Goal: Information Seeking & Learning: Learn about a topic

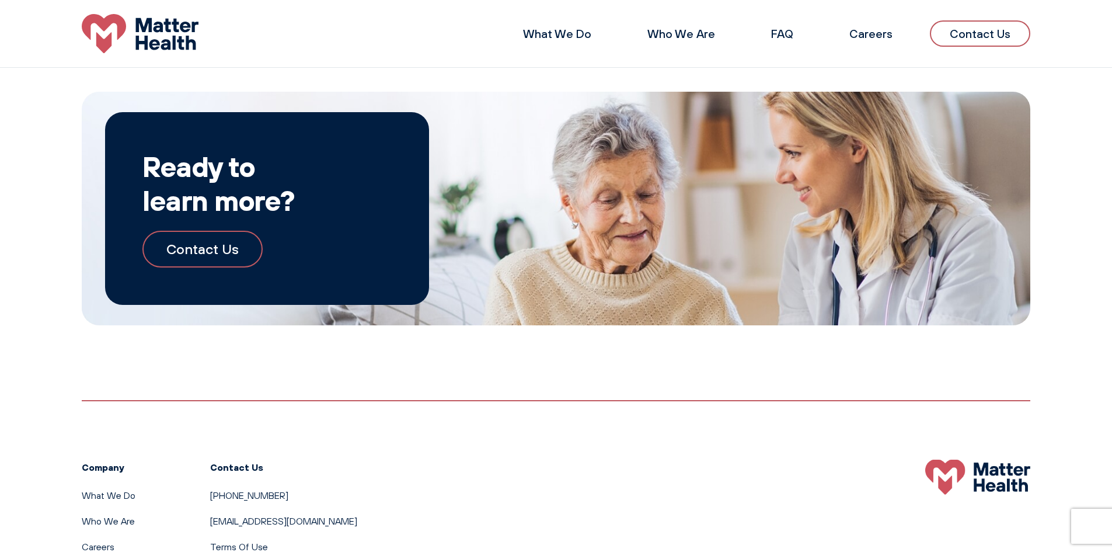
scroll to position [1973, 0]
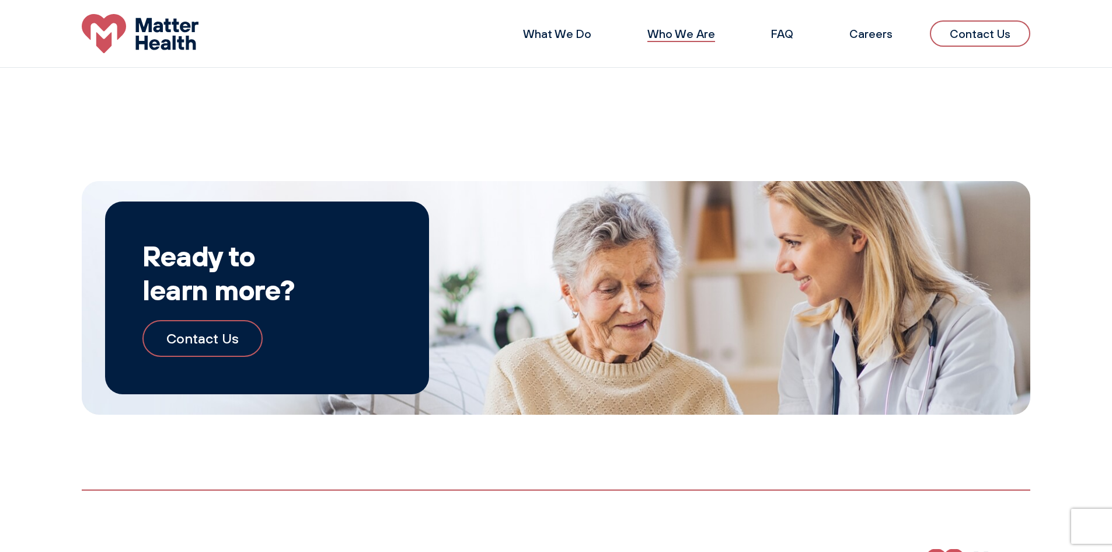
click at [681, 34] on link "Who We Are" at bounding box center [681, 33] width 68 height 15
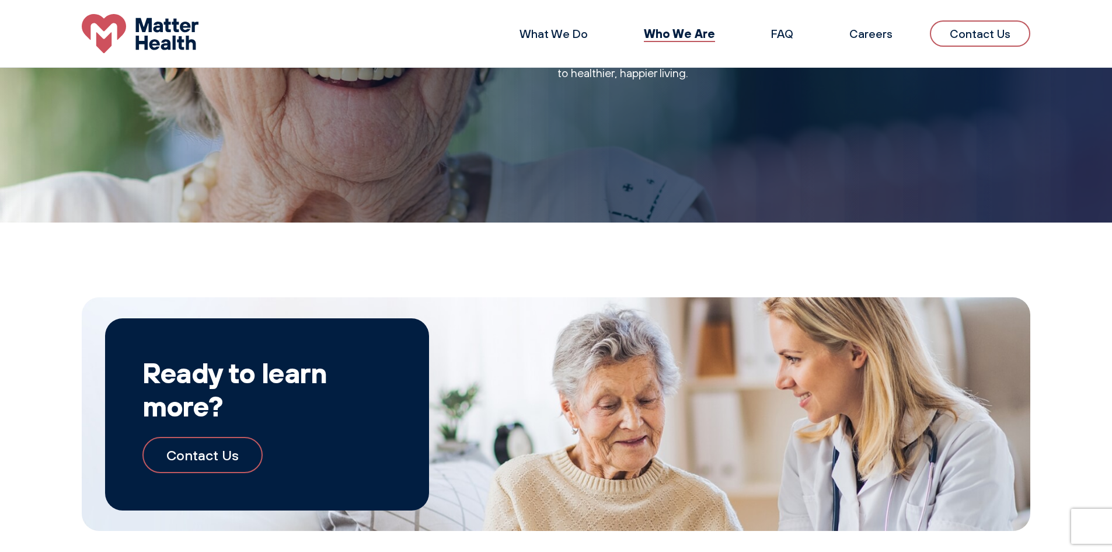
scroll to position [704, 0]
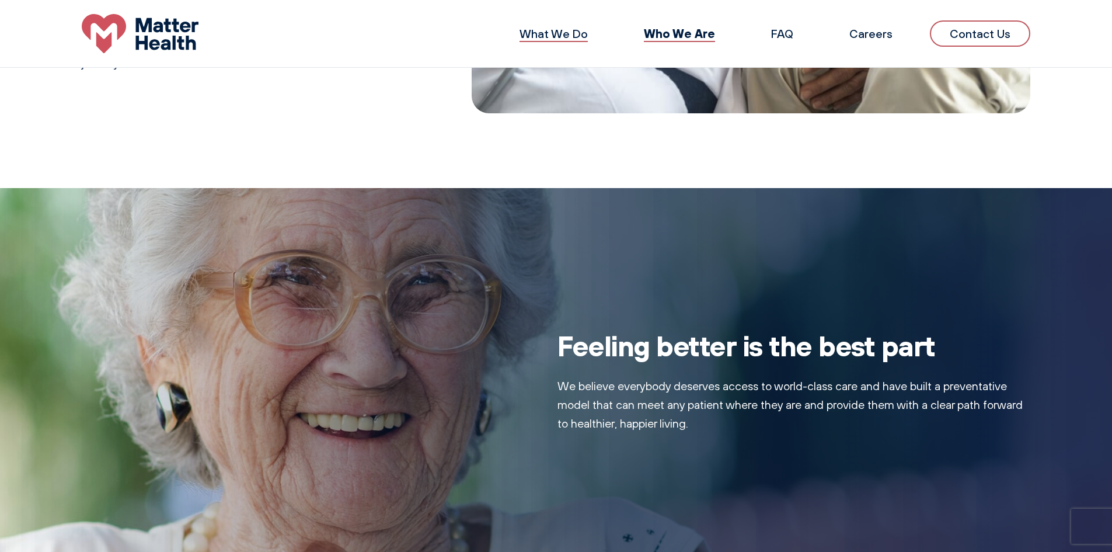
click at [556, 35] on link "What We Do" at bounding box center [554, 33] width 68 height 15
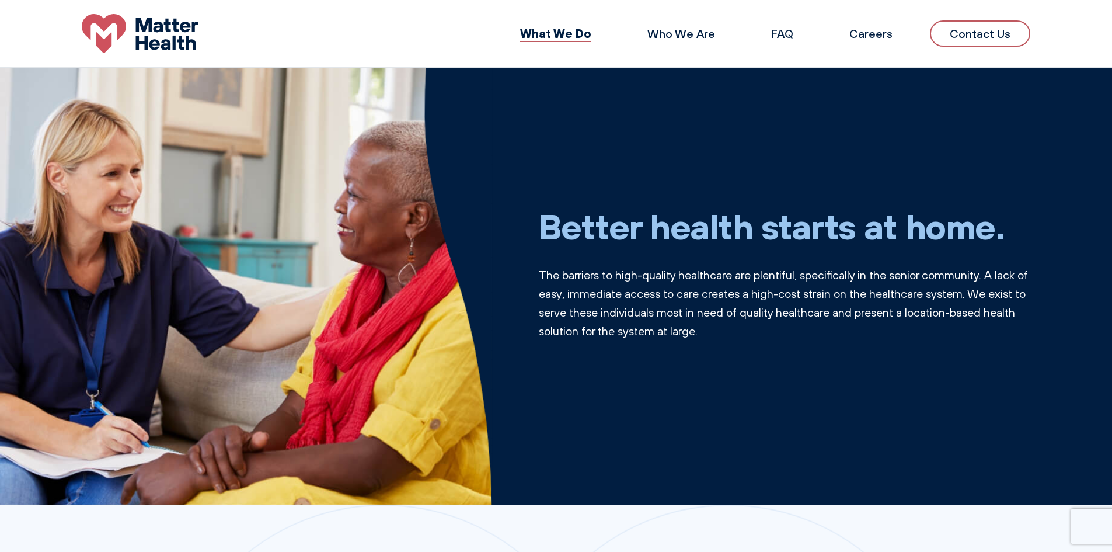
click at [789, 25] on li "FAQ" at bounding box center [782, 34] width 60 height 28
click at [791, 29] on link "FAQ" at bounding box center [782, 33] width 22 height 15
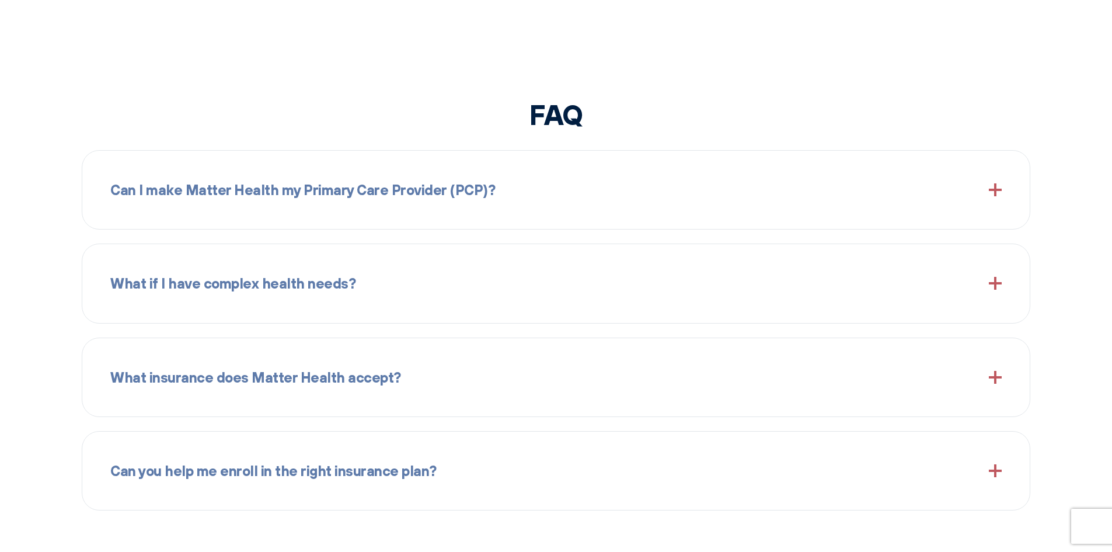
scroll to position [1375, 0]
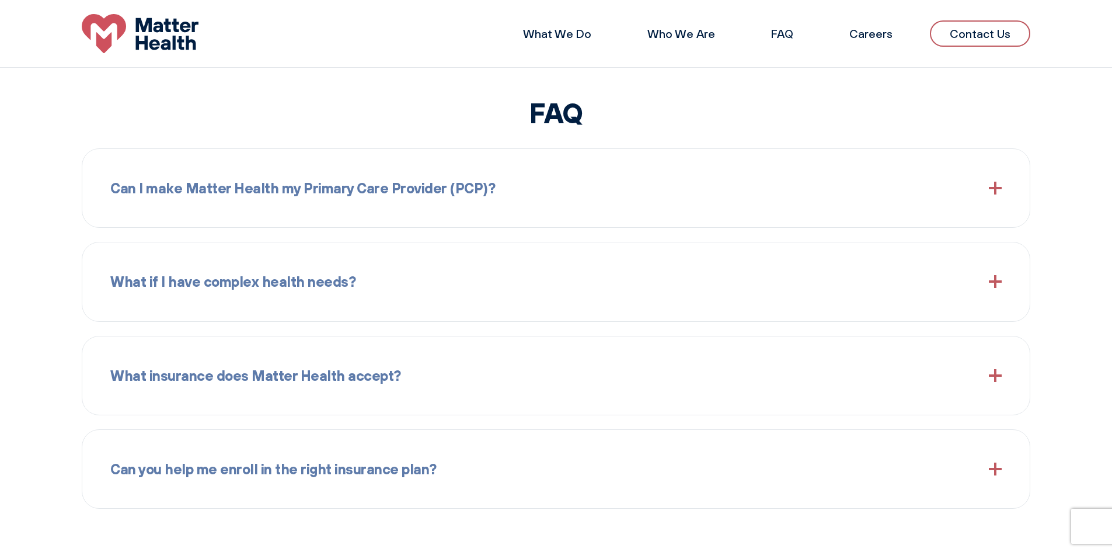
click at [847, 168] on div "Can I make Matter Health my Primary Care Provider (PCP)?" at bounding box center [555, 188] width 891 height 50
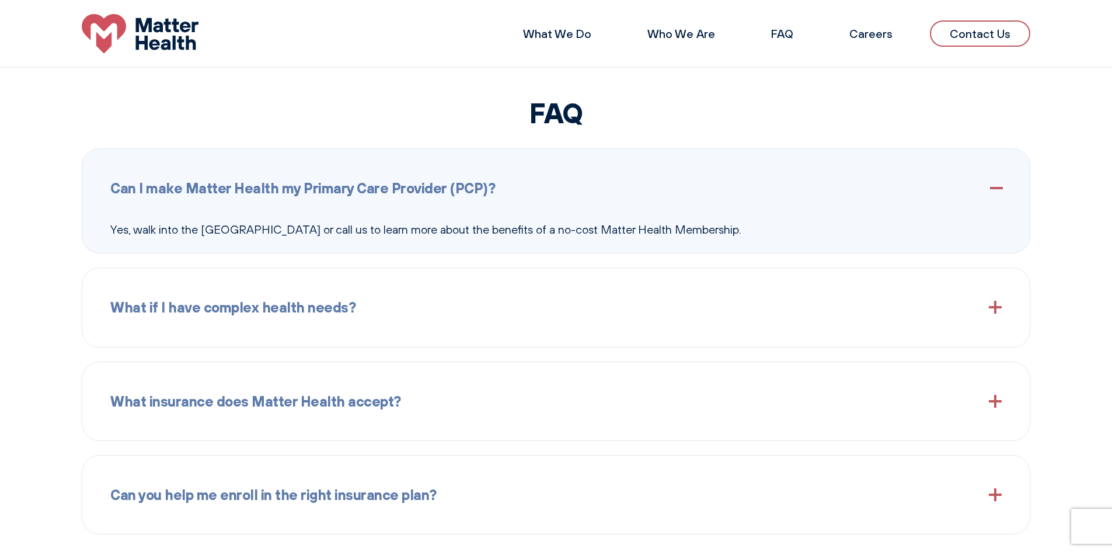
click at [848, 181] on div "Can I make Matter Health my Primary Care Provider (PCP)?" at bounding box center [555, 188] width 891 height 50
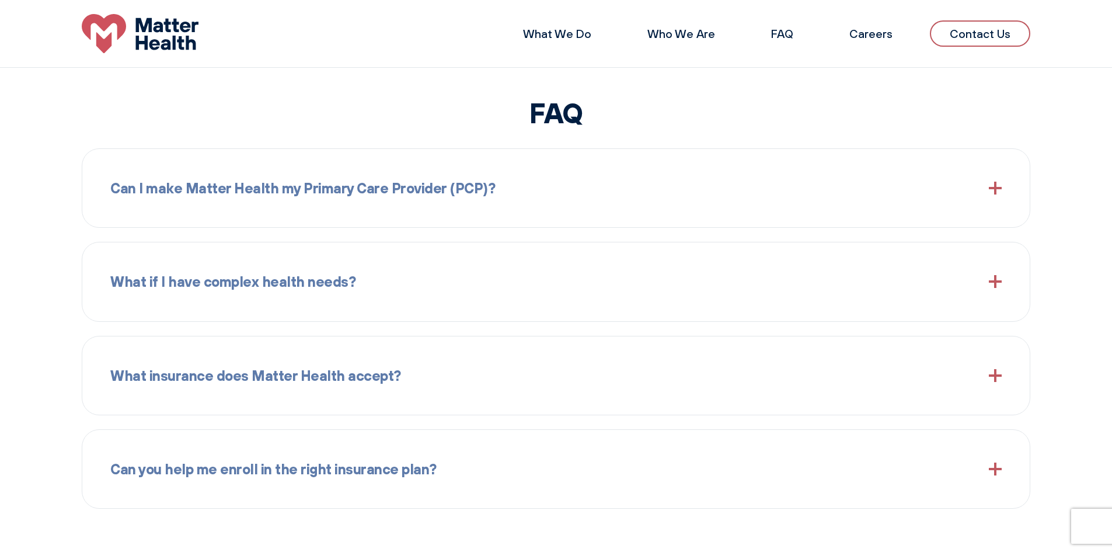
click at [677, 277] on div "What if I have complex health needs?" at bounding box center [555, 281] width 891 height 50
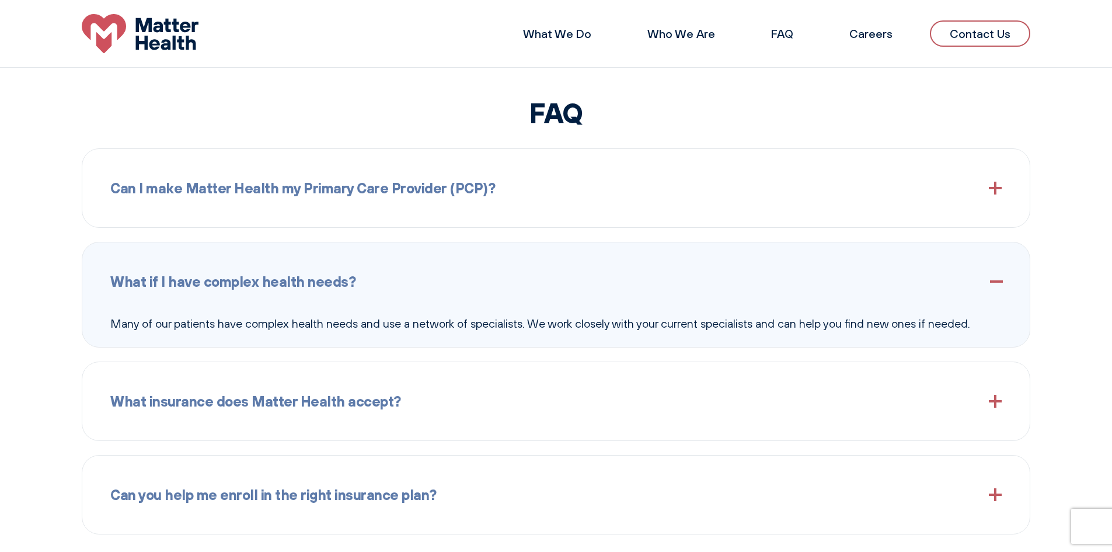
click at [677, 277] on div "What if I have complex health needs?" at bounding box center [555, 281] width 891 height 50
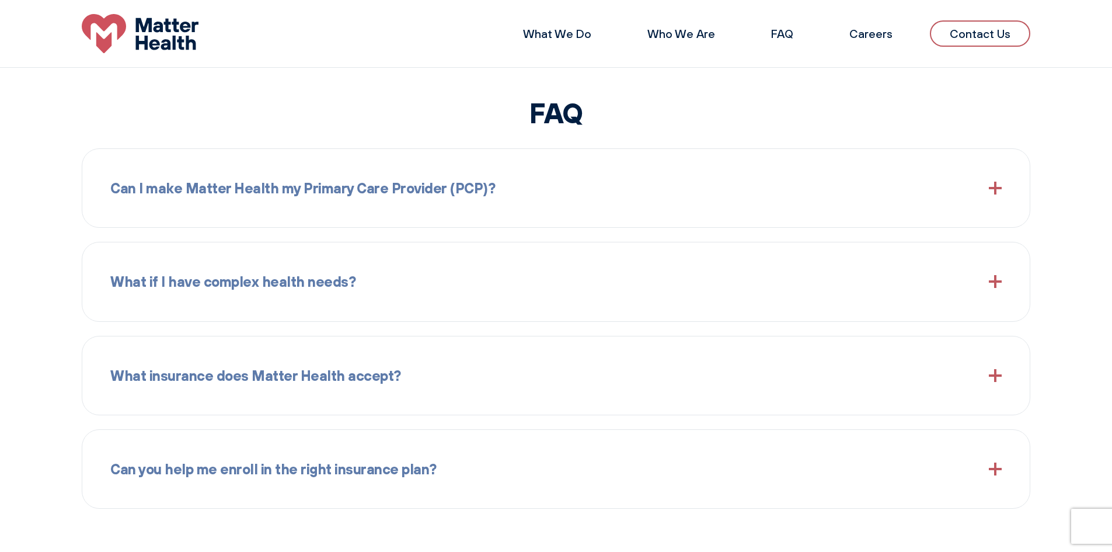
click at [677, 379] on div "What insurance does Matter Health accept?" at bounding box center [555, 375] width 891 height 50
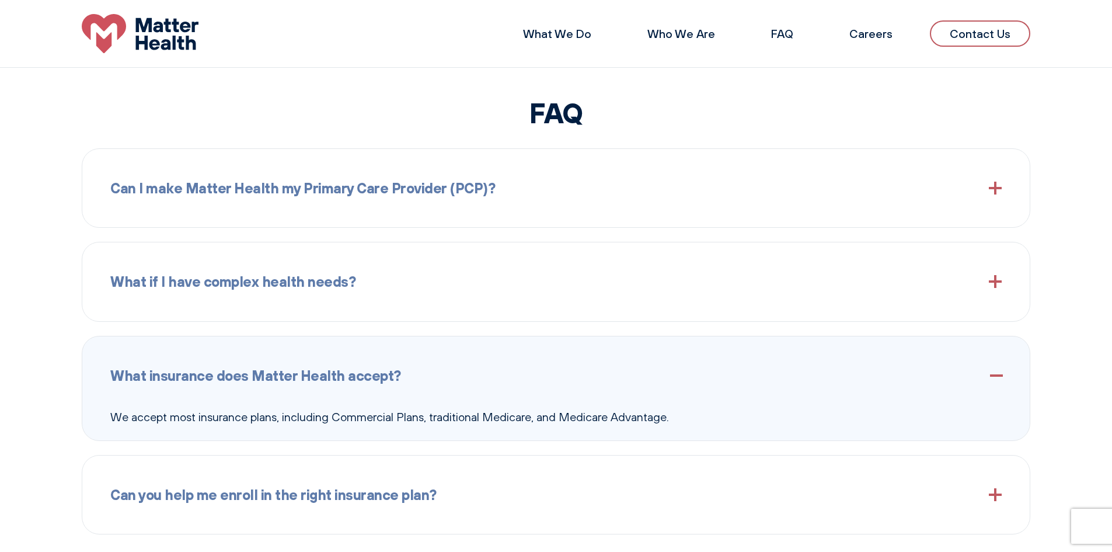
click at [677, 379] on div "What insurance does Matter Health accept?" at bounding box center [555, 375] width 891 height 50
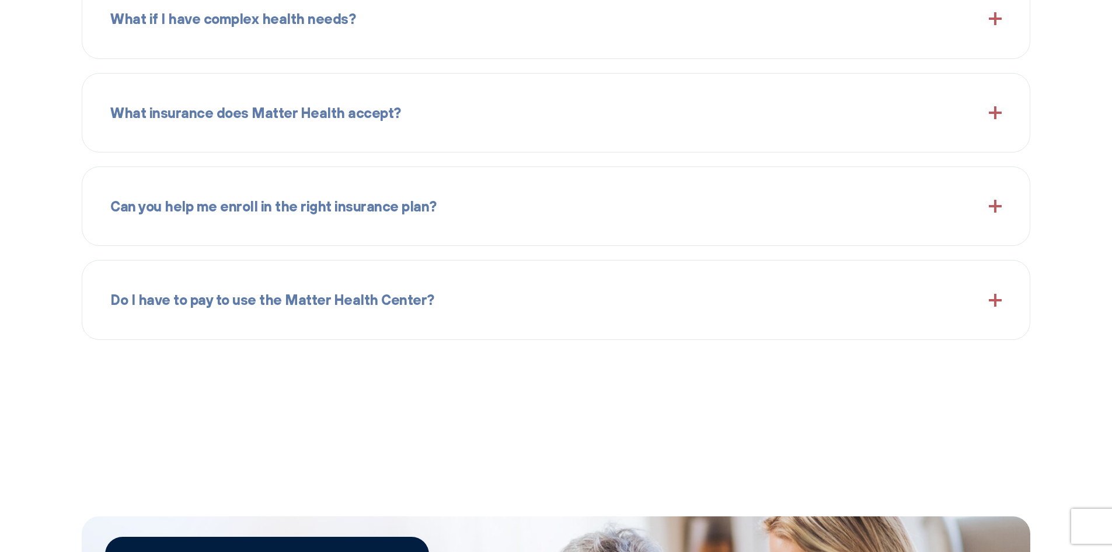
scroll to position [1667, 0]
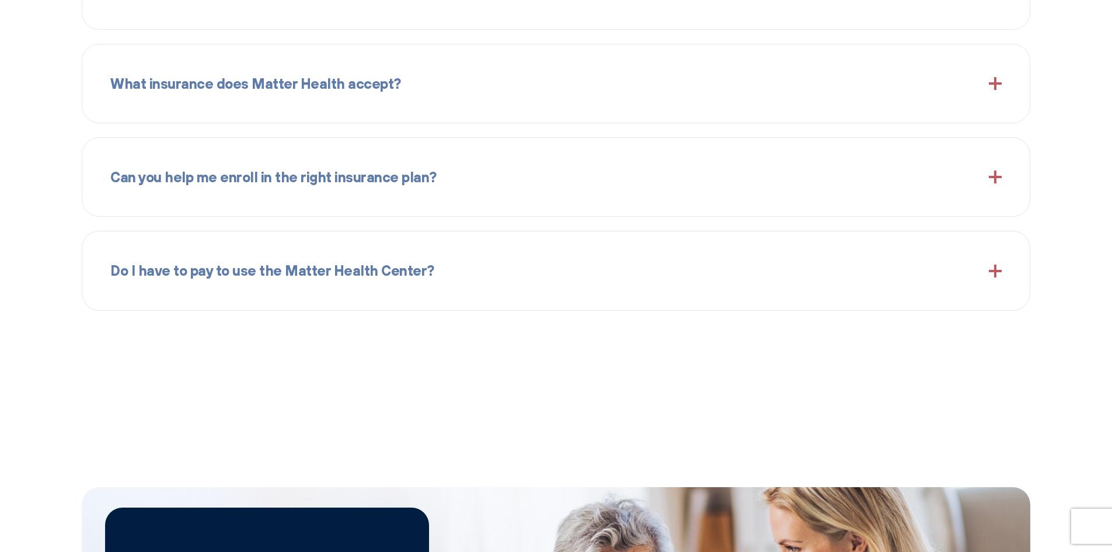
click at [595, 285] on div "Do I have to pay to use the Matter Health Center?" at bounding box center [555, 270] width 891 height 50
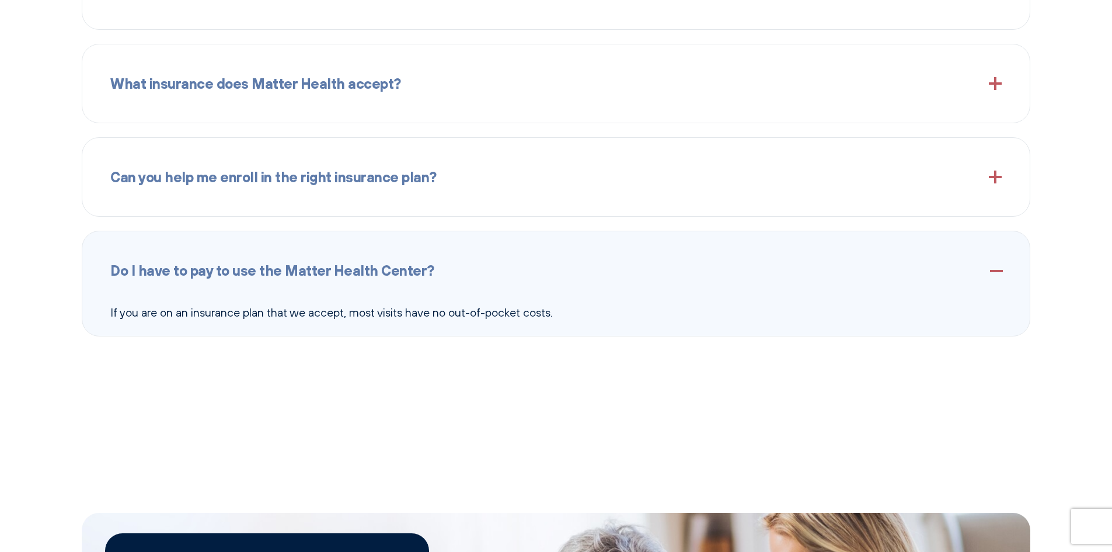
click at [595, 285] on div "Do I have to pay to use the Matter Health Center?" at bounding box center [555, 270] width 891 height 50
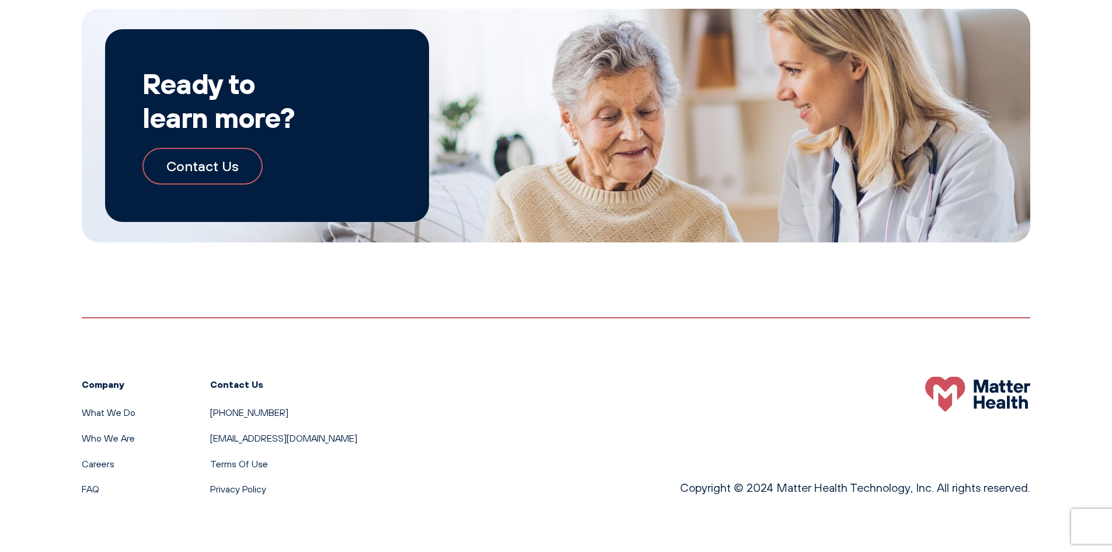
scroll to position [2148, 0]
